Goal: Register for event/course

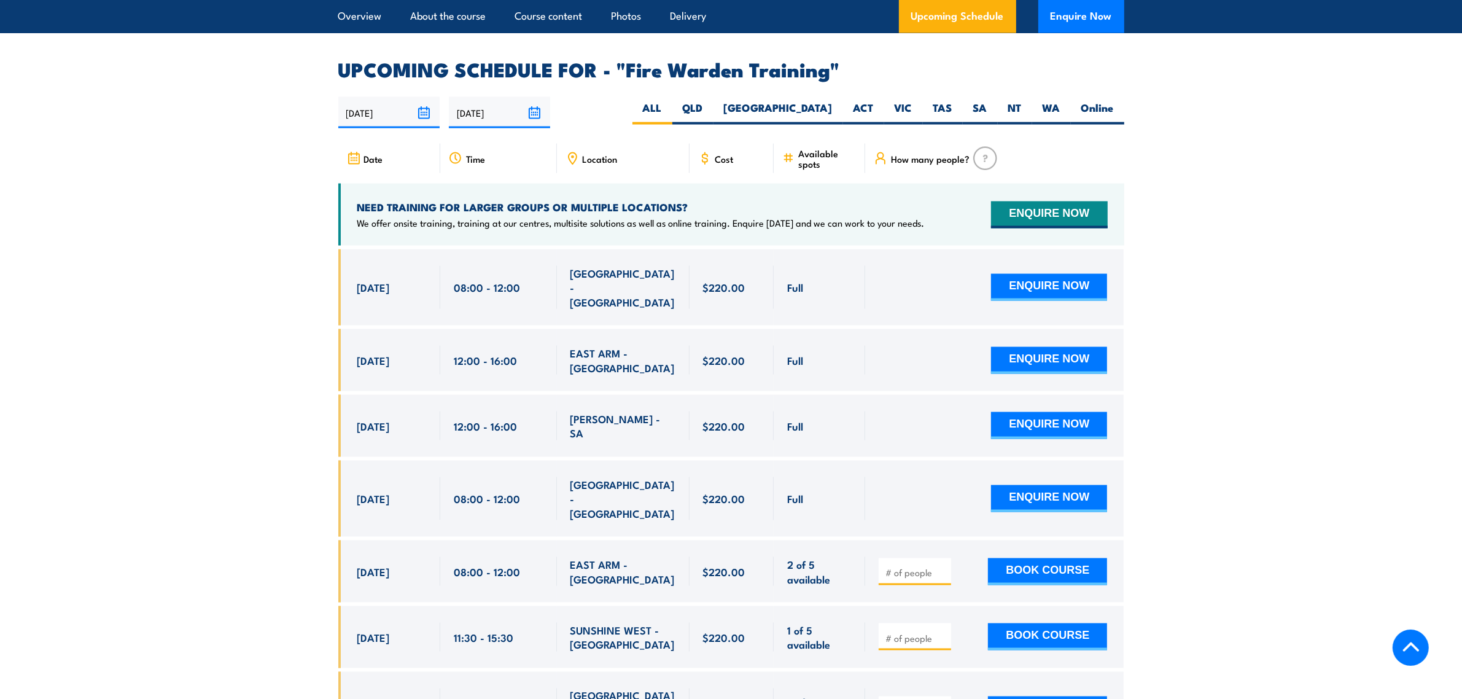
scroll to position [2456, 0]
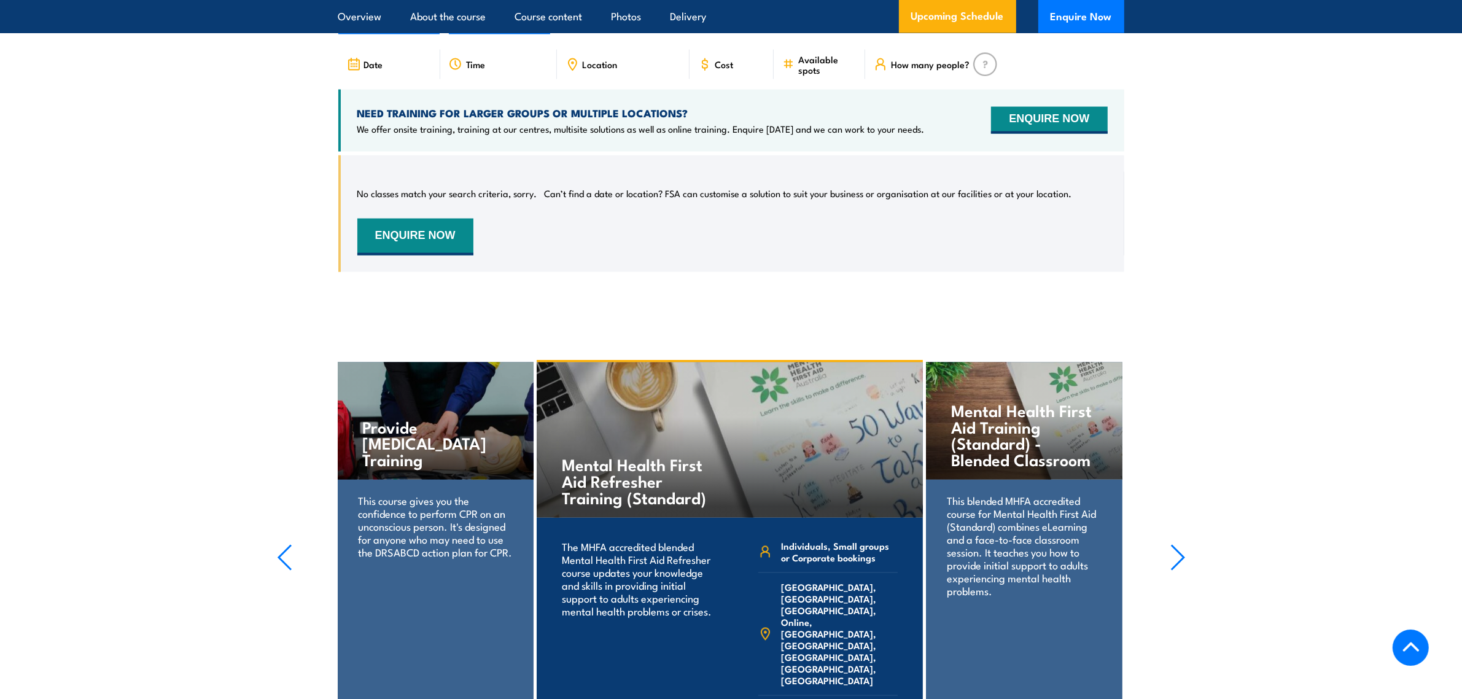
scroll to position [2246, 0]
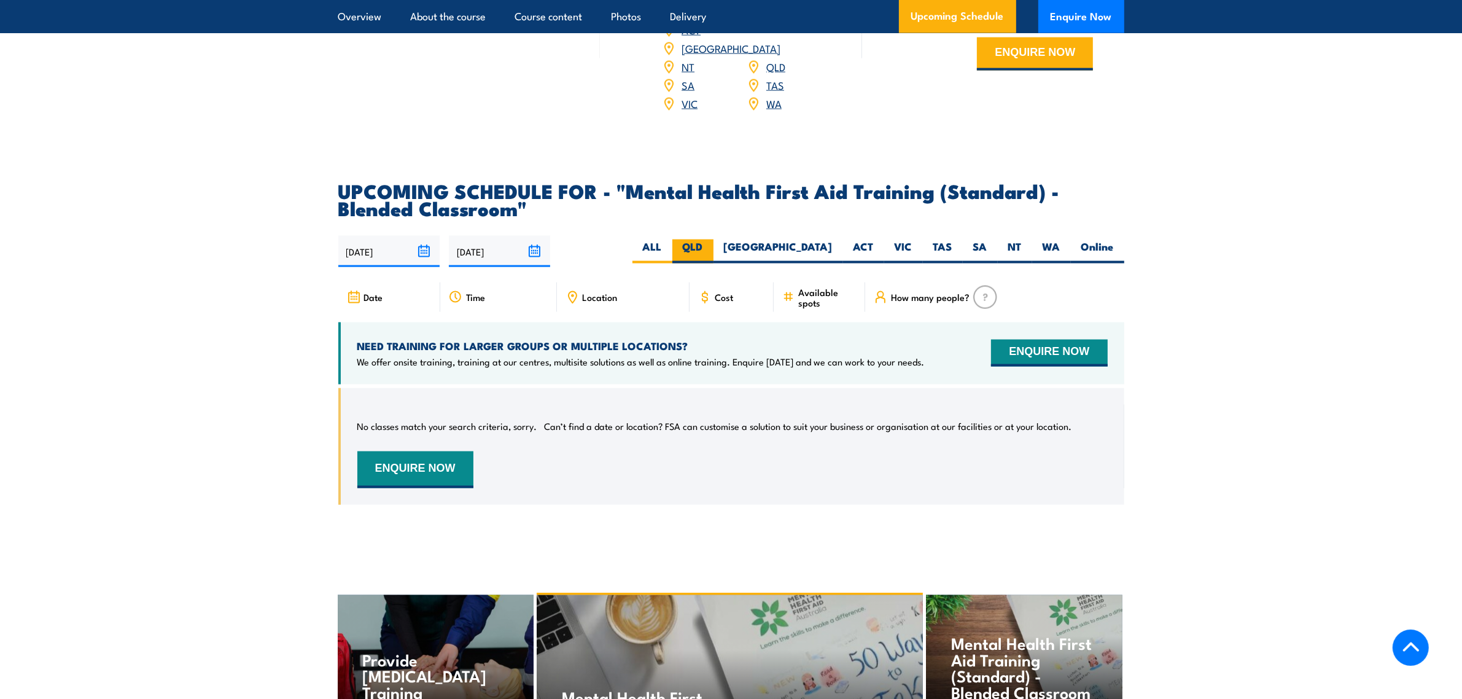
click at [714, 259] on label "QLD" at bounding box center [692, 252] width 41 height 24
click at [711, 247] on input "QLD" at bounding box center [707, 244] width 8 height 8
radio input "true"
click at [830, 258] on label "[GEOGRAPHIC_DATA]" at bounding box center [779, 252] width 130 height 24
click at [833, 247] on input "[GEOGRAPHIC_DATA]" at bounding box center [837, 244] width 8 height 8
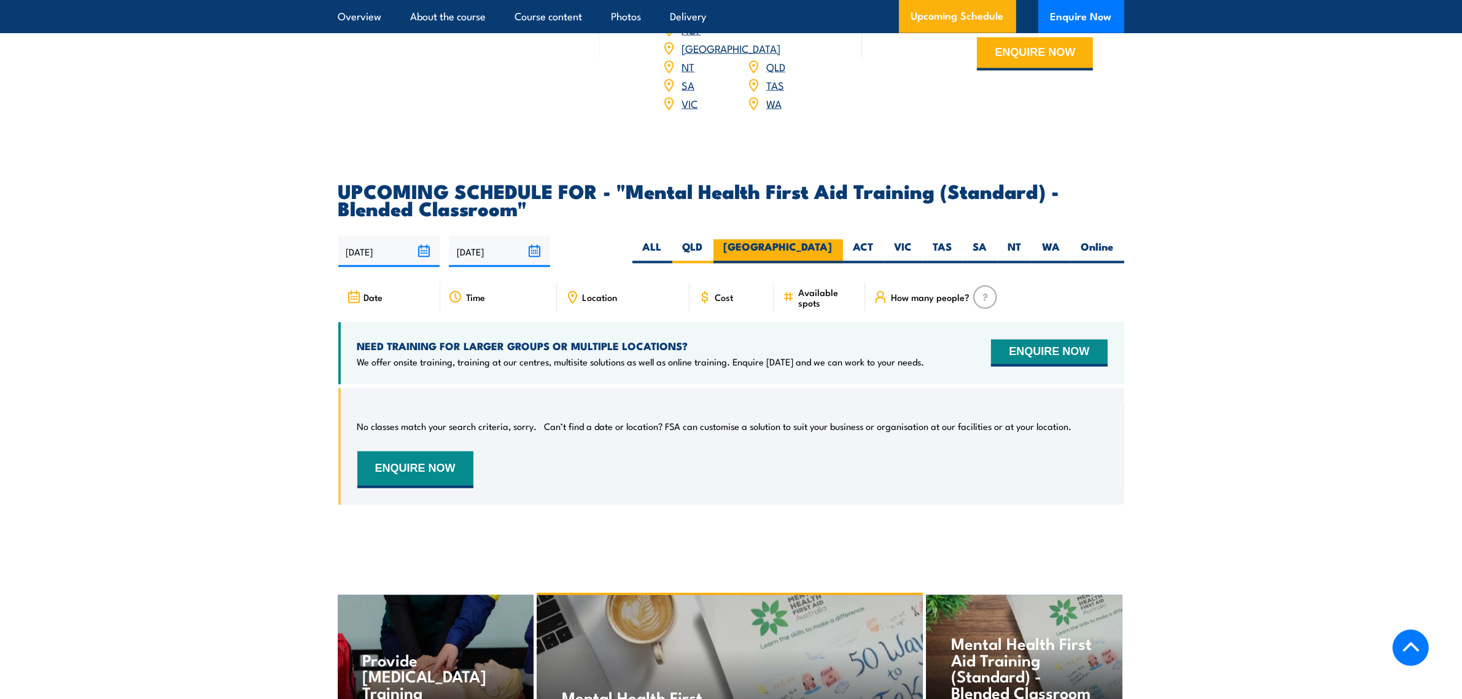
radio input "true"
click at [879, 256] on label "ACT" at bounding box center [863, 252] width 41 height 24
click at [879, 247] on input "ACT" at bounding box center [878, 244] width 8 height 8
radio input "true"
click at [929, 257] on label "TAS" at bounding box center [943, 252] width 40 height 24
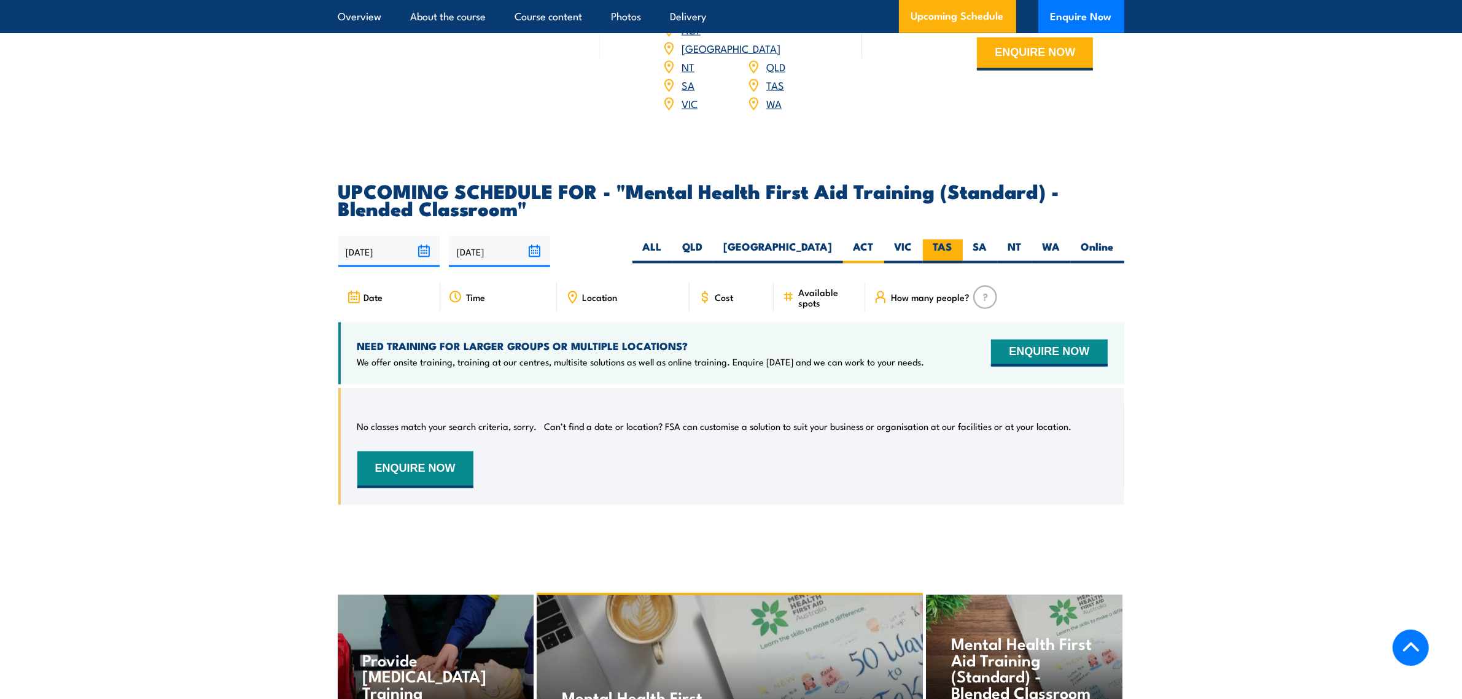
click at [952, 247] on input "TAS" at bounding box center [956, 244] width 8 height 8
radio input "true"
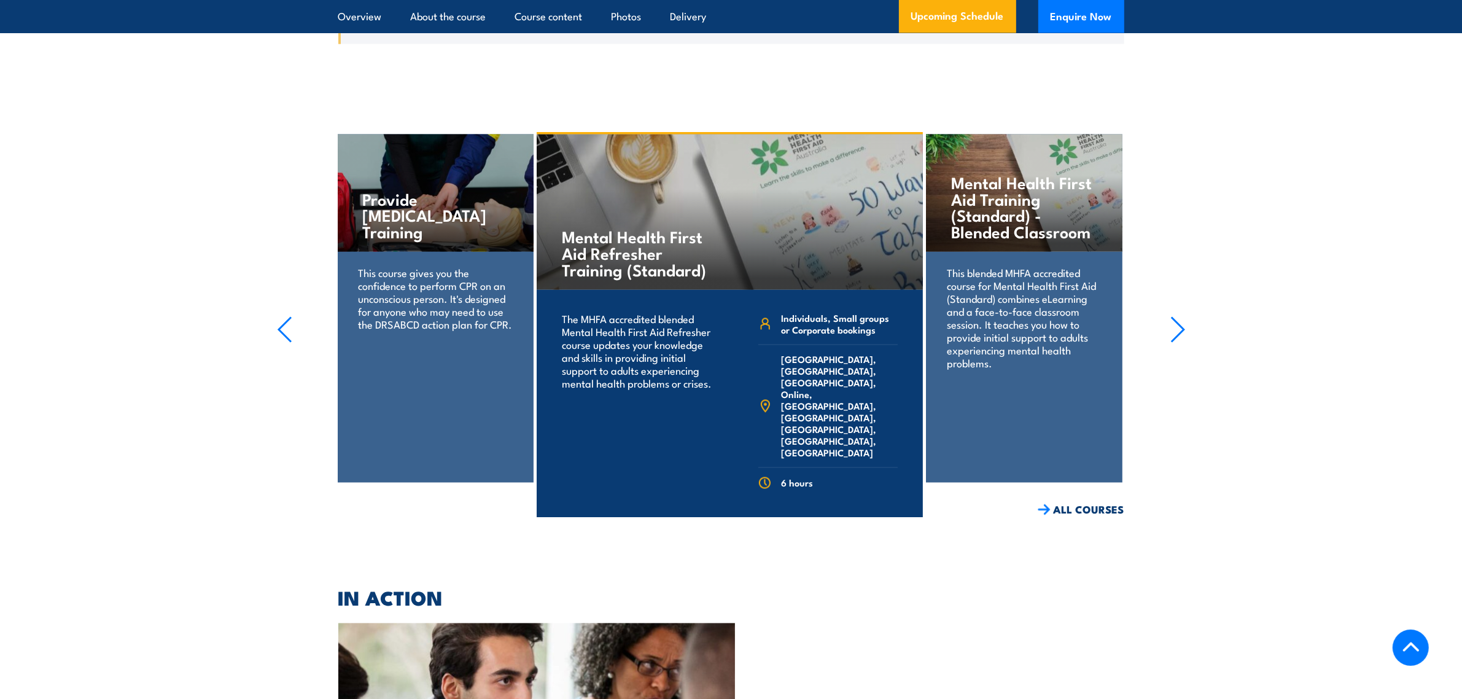
scroll to position [2399, 0]
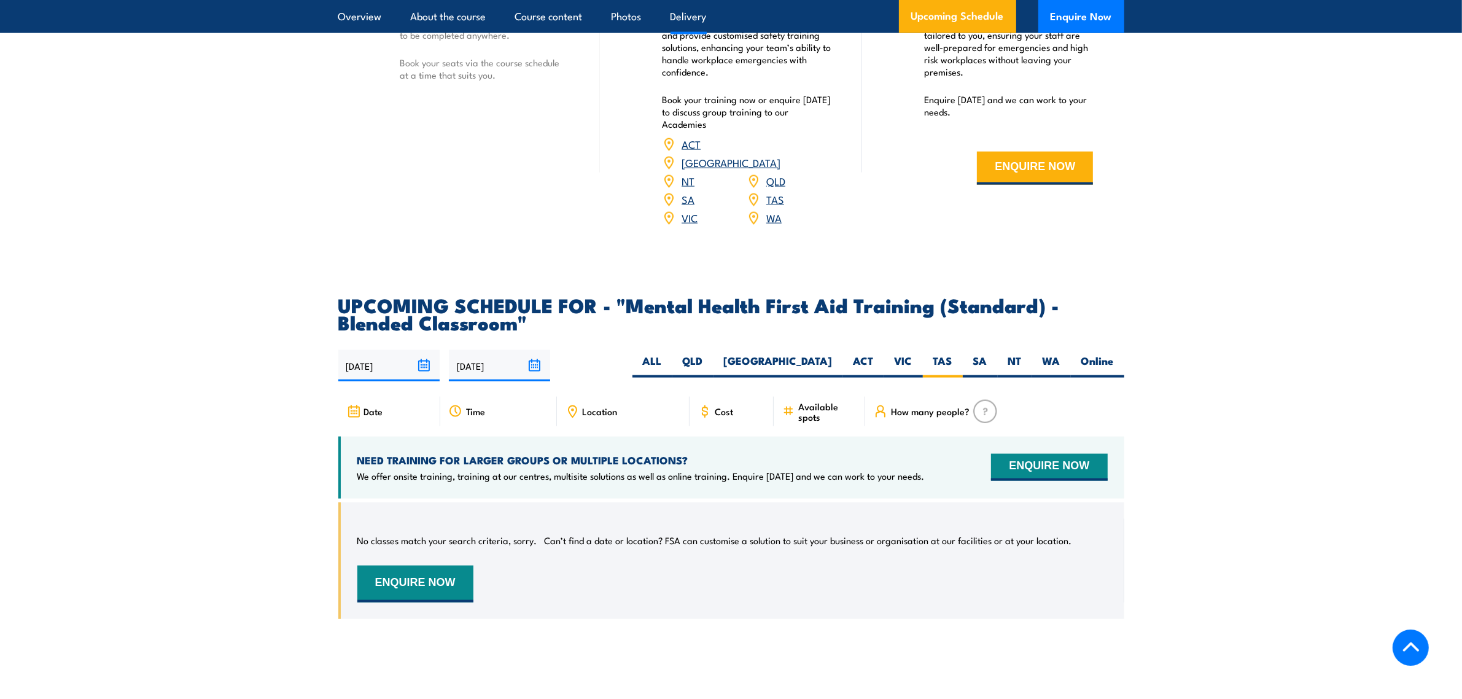
scroll to position [2129, 0]
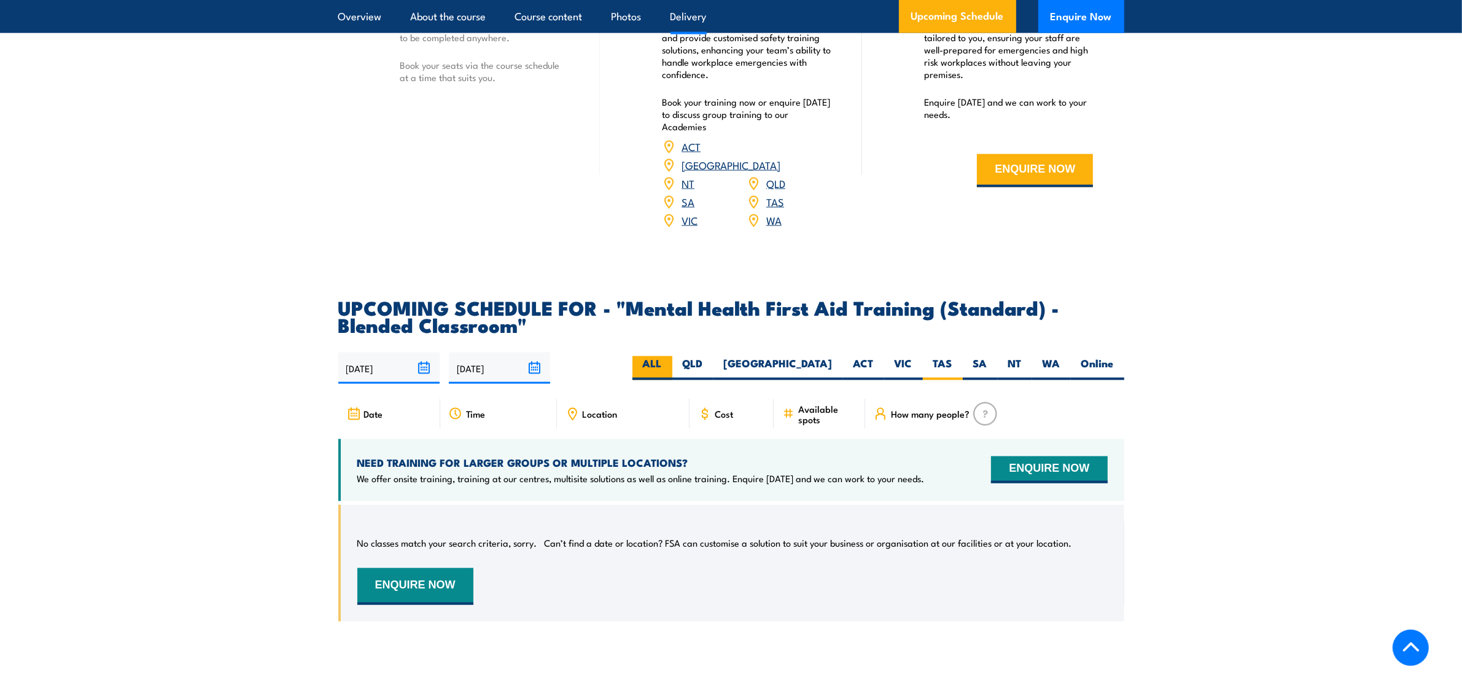
click at [672, 376] on label "ALL" at bounding box center [653, 368] width 40 height 24
click at [670, 364] on input "ALL" at bounding box center [666, 360] width 8 height 8
radio input "true"
